Goal: Task Accomplishment & Management: Manage account settings

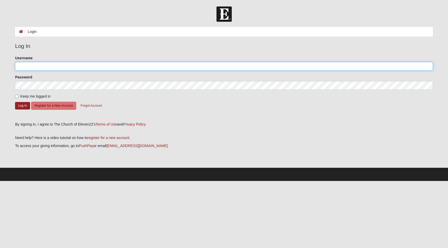
click at [40, 65] on input "Username" at bounding box center [224, 66] width 418 height 9
type input "christyd"
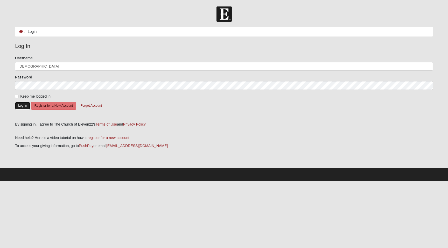
click at [20, 106] on button "Log In" at bounding box center [22, 106] width 15 height 8
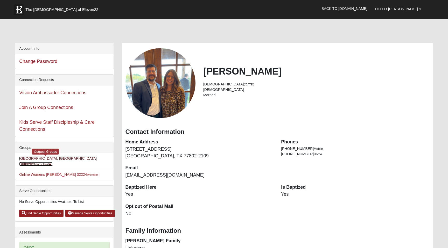
click at [37, 160] on link "Bryan, TX Outpost (Outpost Host )" at bounding box center [58, 162] width 78 height 10
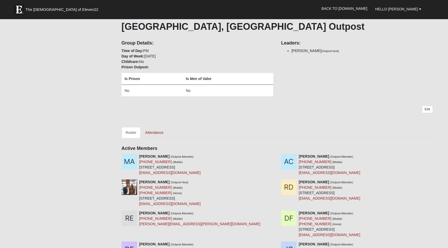
scroll to position [83, 0]
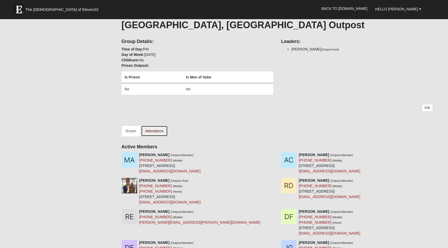
click at [154, 132] on link "Attendance" at bounding box center [154, 131] width 27 height 11
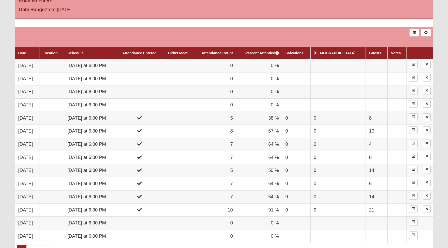
scroll to position [245, 0]
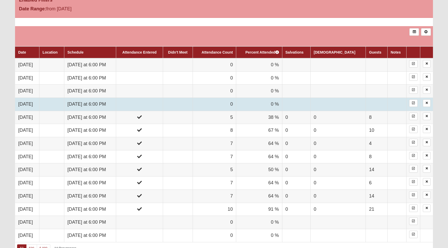
click at [163, 106] on td at bounding box center [139, 104] width 47 height 13
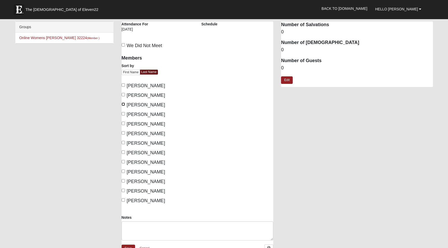
click at [124, 103] on input "Dragotta, Christy" at bounding box center [123, 104] width 3 height 3
checkbox input "true"
click at [124, 114] on input "Dragotta, Rob" at bounding box center [123, 113] width 3 height 3
checkbox input "true"
click at [124, 125] on input "Evans, Ryan" at bounding box center [123, 123] width 3 height 3
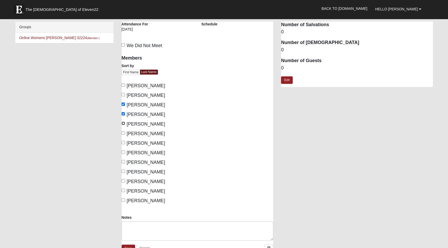
checkbox input "true"
click at [122, 133] on input "[PERSON_NAME]" at bounding box center [123, 132] width 3 height 3
checkbox input "true"
click at [124, 171] on input "[PERSON_NAME]" at bounding box center [123, 171] width 3 height 3
checkbox input "true"
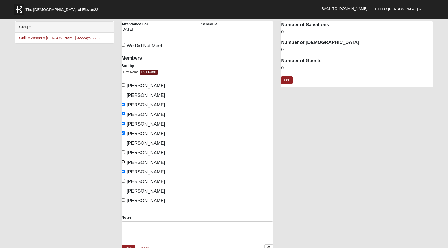
click at [124, 162] on input "[PERSON_NAME]" at bounding box center [123, 161] width 3 height 3
checkbox input "true"
click at [124, 151] on input "[PERSON_NAME]" at bounding box center [123, 152] width 3 height 3
checkbox input "true"
click at [286, 81] on link "Edit" at bounding box center [287, 80] width 12 height 8
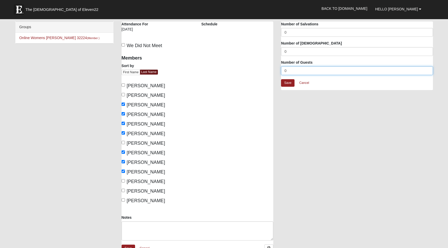
drag, startPoint x: 281, startPoint y: 69, endPoint x: 250, endPoint y: 68, distance: 30.9
click at [251, 69] on div "Bryan, TX Outpost Attendance Attendance For 8/14/2025 Schedule We Did Not Meet" at bounding box center [277, 142] width 319 height 240
type input "8"
click at [289, 83] on link "Save" at bounding box center [287, 83] width 13 height 8
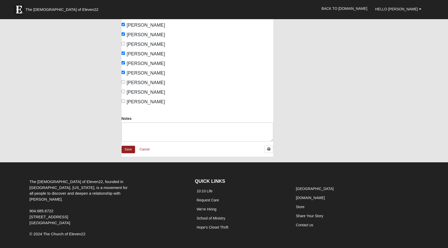
scroll to position [118, 0]
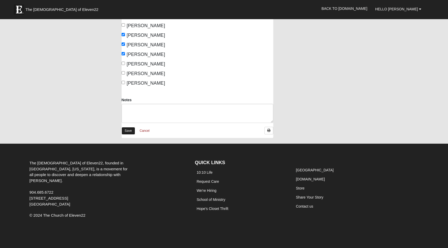
click at [123, 130] on link "Save" at bounding box center [128, 131] width 13 height 8
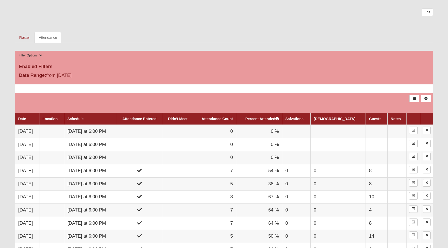
scroll to position [179, 0]
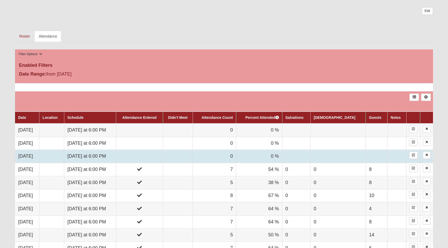
click at [154, 155] on td at bounding box center [139, 156] width 47 height 13
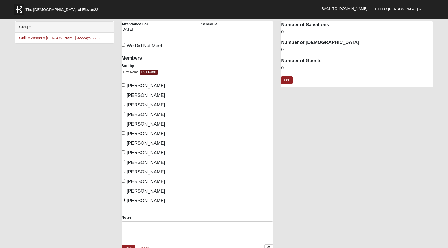
click at [123, 201] on input "West, Jon" at bounding box center [123, 200] width 3 height 3
checkbox input "true"
click at [124, 191] on input "West, Angela" at bounding box center [123, 190] width 3 height 3
checkbox input "true"
click at [123, 205] on div "Members Sort by First Name Last Name Arredondo, Monica Carpenter, Andrew Dragot…" at bounding box center [158, 133] width 80 height 163
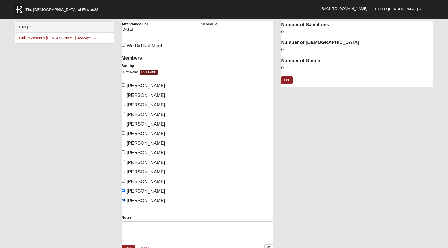
click at [123, 199] on input "[PERSON_NAME]" at bounding box center [123, 200] width 3 height 3
checkbox input "false"
click at [123, 190] on input "[PERSON_NAME]" at bounding box center [123, 190] width 3 height 3
checkbox input "false"
click at [124, 172] on input "[PERSON_NAME]" at bounding box center [123, 171] width 3 height 3
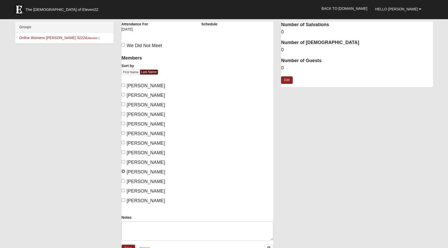
checkbox input "true"
click at [124, 162] on input "[PERSON_NAME]" at bounding box center [123, 161] width 3 height 3
checkbox input "true"
click at [123, 152] on input "[PERSON_NAME]" at bounding box center [123, 152] width 3 height 3
checkbox input "true"
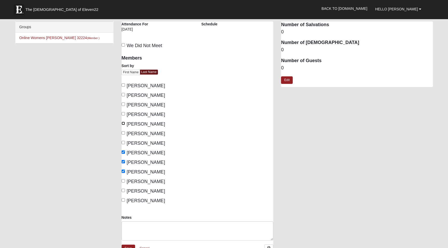
click at [124, 123] on input "[PERSON_NAME]" at bounding box center [123, 123] width 3 height 3
checkbox input "true"
click at [123, 114] on input "[PERSON_NAME]" at bounding box center [123, 113] width 3 height 3
checkbox input "true"
click at [123, 104] on input "[PERSON_NAME]" at bounding box center [123, 104] width 3 height 3
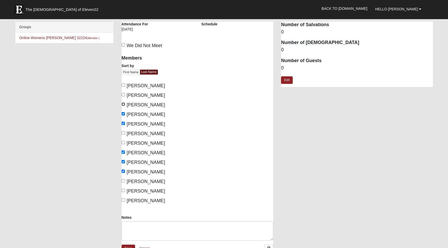
checkbox input "true"
click at [123, 95] on input "Carpenter, Andrew" at bounding box center [123, 94] width 3 height 3
checkbox input "true"
click at [289, 80] on link "Edit" at bounding box center [287, 80] width 12 height 8
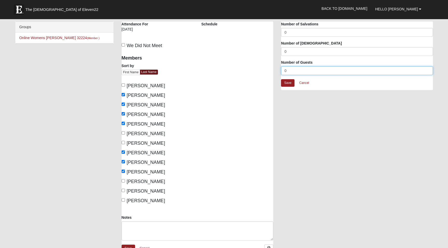
drag, startPoint x: 297, startPoint y: 71, endPoint x: 265, endPoint y: 69, distance: 31.9
click at [265, 69] on div "Bryan, TX Outpost Attendance Attendance For 8/21/2025 Schedule We Did Not Meet" at bounding box center [277, 142] width 319 height 240
type input "9"
click at [290, 83] on link "Save" at bounding box center [287, 83] width 13 height 8
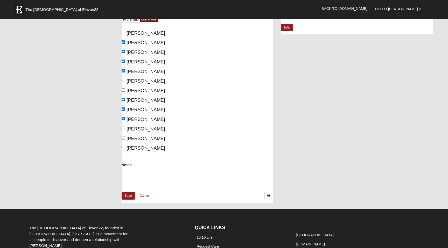
scroll to position [118, 0]
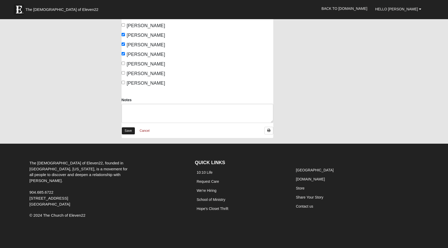
click at [125, 130] on link "Save" at bounding box center [128, 131] width 13 height 8
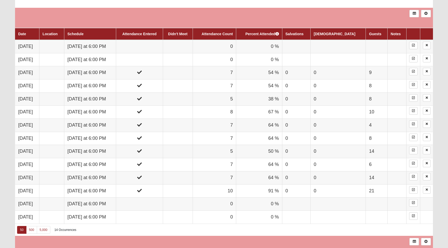
scroll to position [256, 0]
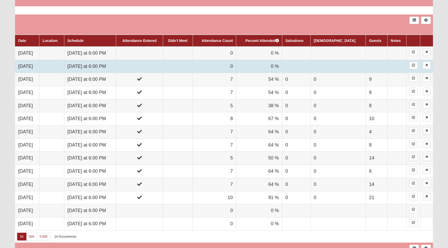
click at [160, 66] on td at bounding box center [139, 66] width 47 height 13
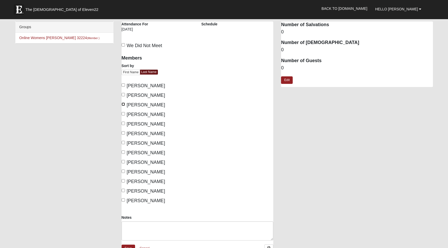
click at [123, 104] on input "[PERSON_NAME]" at bounding box center [123, 104] width 3 height 3
checkbox input "true"
click at [123, 113] on input "[PERSON_NAME]" at bounding box center [123, 113] width 3 height 3
checkbox input "true"
click at [123, 95] on input "[PERSON_NAME]" at bounding box center [123, 94] width 3 height 3
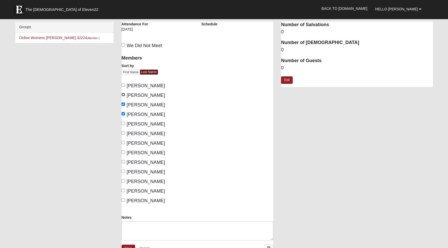
checkbox input "true"
click at [123, 124] on input "[PERSON_NAME]" at bounding box center [123, 123] width 3 height 3
checkbox input "true"
click at [288, 81] on link "Edit" at bounding box center [287, 80] width 12 height 8
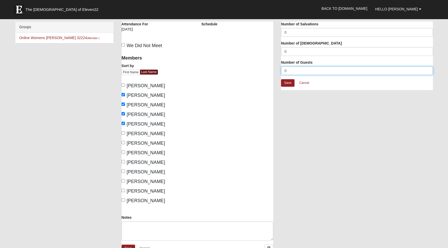
drag, startPoint x: 287, startPoint y: 71, endPoint x: 266, endPoint y: 71, distance: 21.5
click at [266, 71] on div "[GEOGRAPHIC_DATA], [GEOGRAPHIC_DATA] Outpost Attendance Attendance For [DATE] S…" at bounding box center [277, 142] width 319 height 240
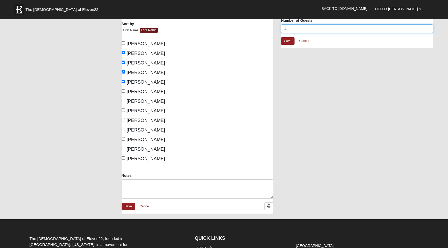
scroll to position [44, 0]
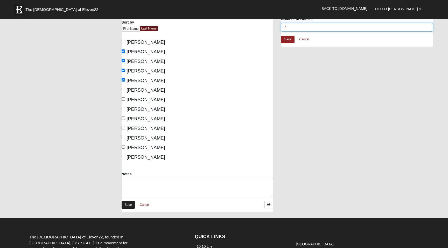
type input "4"
click at [130, 206] on link "Save" at bounding box center [128, 205] width 13 height 8
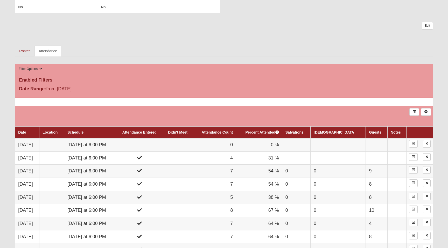
scroll to position [171, 0]
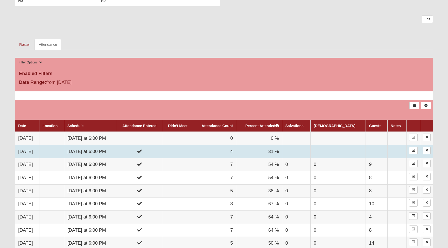
click at [143, 151] on td at bounding box center [139, 151] width 47 height 13
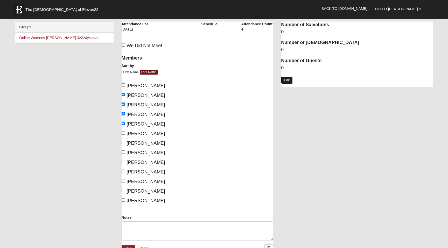
click at [289, 82] on link "Edit" at bounding box center [287, 80] width 12 height 8
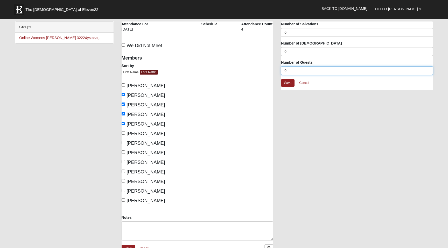
drag, startPoint x: 279, startPoint y: 72, endPoint x: 273, endPoint y: 70, distance: 5.7
click at [273, 70] on div "Bryan, TX Outpost Attendance Attendance For 8/28/2025 Schedule Attendance Count…" at bounding box center [277, 142] width 319 height 240
type input "4"
click at [292, 81] on link "Save" at bounding box center [287, 83] width 13 height 8
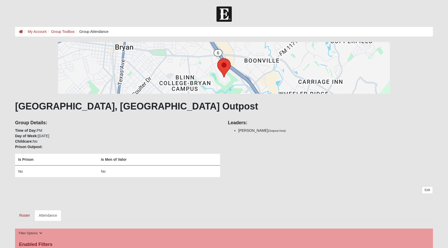
scroll to position [167, 0]
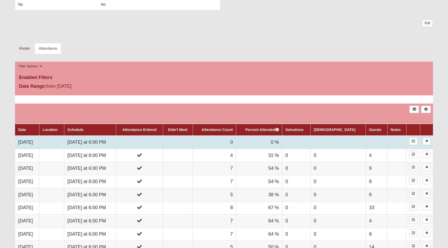
click at [62, 142] on td at bounding box center [51, 142] width 25 height 13
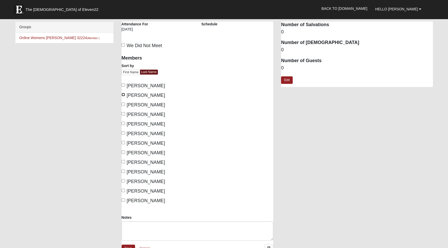
click at [124, 95] on input "[PERSON_NAME]" at bounding box center [123, 94] width 3 height 3
checkbox input "true"
click at [124, 103] on input "[PERSON_NAME]" at bounding box center [123, 104] width 3 height 3
checkbox input "true"
click at [124, 114] on input "Dragotta, Rob" at bounding box center [123, 113] width 3 height 3
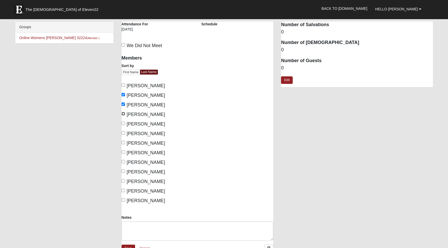
checkbox input "true"
click at [125, 93] on label "Carpenter, Andrew" at bounding box center [144, 95] width 44 height 7
click at [125, 93] on input "Carpenter, Andrew" at bounding box center [123, 94] width 3 height 3
checkbox input "false"
click at [125, 124] on label "Evans, Ryan" at bounding box center [144, 124] width 44 height 7
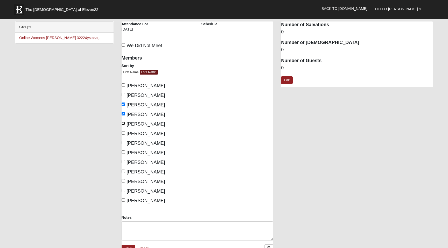
click at [125, 124] on input "Evans, Ryan" at bounding box center [123, 123] width 3 height 3
checkbox input "true"
click at [124, 153] on input "Green, Jazmin" at bounding box center [123, 152] width 3 height 3
checkbox input "true"
click at [124, 162] on input "Kaemmerling, Ashley" at bounding box center [123, 161] width 3 height 3
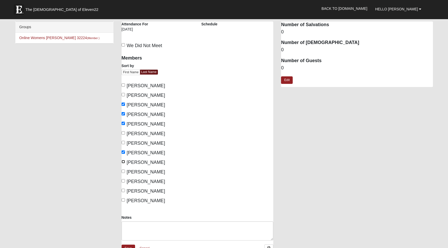
checkbox input "true"
click at [125, 170] on input "Kaemmerling, Micah" at bounding box center [123, 171] width 3 height 3
checkbox input "true"
click at [286, 80] on link "Edit" at bounding box center [287, 80] width 12 height 8
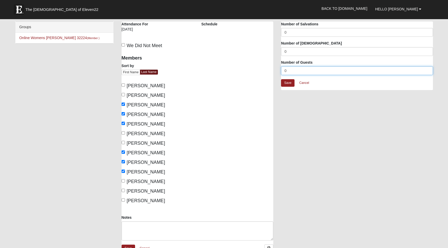
drag, startPoint x: 304, startPoint y: 71, endPoint x: 241, endPoint y: 69, distance: 62.5
click at [242, 69] on div "Bryan, TX Outpost Attendance Attendance For 9/4/2025 Schedule We Did Not Meet" at bounding box center [277, 142] width 319 height 240
type input "7"
type input "8"
click at [288, 83] on link "Save" at bounding box center [287, 83] width 13 height 8
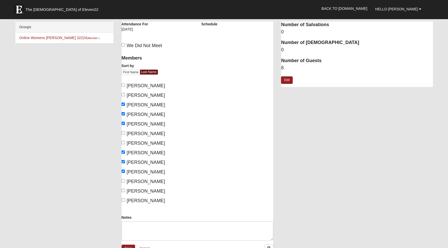
click at [111, 228] on div "Groups Online Womens Mancini 32224 (Member ) Bryan, TX Outpost Attendance Atten…" at bounding box center [224, 142] width 426 height 240
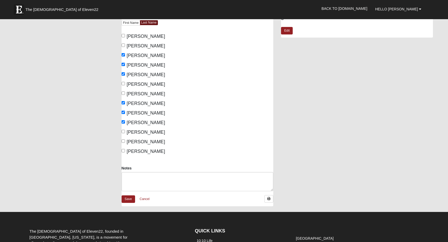
scroll to position [124, 0]
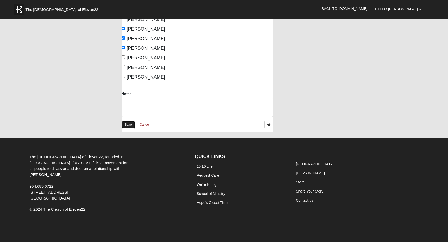
click at [128, 125] on link "Save" at bounding box center [128, 125] width 13 height 8
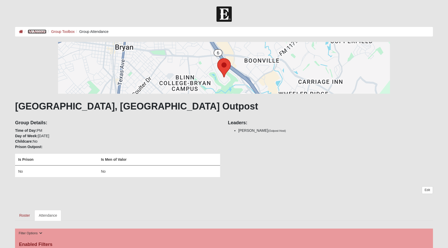
click at [39, 32] on link "My Account" at bounding box center [37, 32] width 19 height 4
